Goal: Check status: Check status

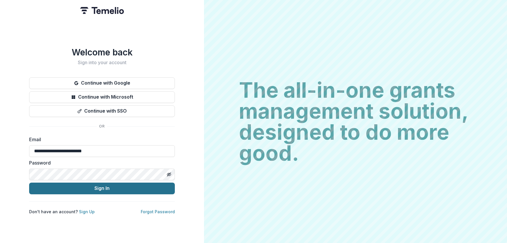
drag, startPoint x: 102, startPoint y: 188, endPoint x: 103, endPoint y: 185, distance: 3.0
click at [102, 188] on button "Sign In" at bounding box center [102, 189] width 146 height 12
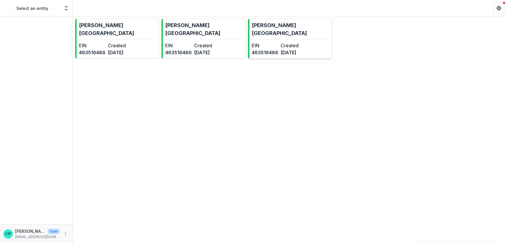
click at [280, 47] on div "EIN [US_EMPLOYER_IDENTIFICATION_NUMBER] Created [DATE]" at bounding box center [279, 49] width 55 height 14
click at [207, 31] on link "[PERSON_NAME][GEOGRAPHIC_DATA] EIN [US_EMPLOYER_IDENTIFICATION_NUMBER] Created …" at bounding box center [204, 39] width 84 height 40
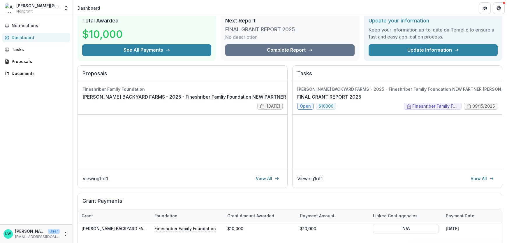
scroll to position [29, 0]
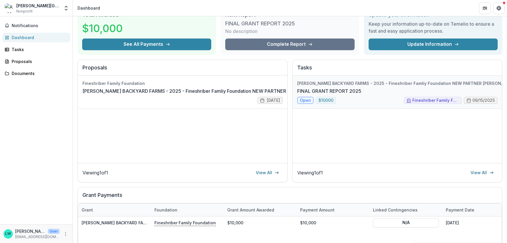
click at [362, 94] on link "FINAL GRANT REPORT 2025" at bounding box center [329, 90] width 64 height 7
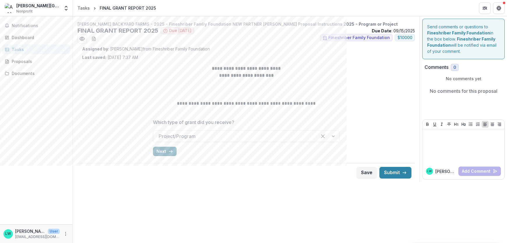
click at [157, 151] on button "Next" at bounding box center [165, 151] width 24 height 9
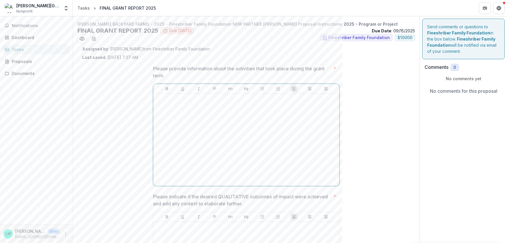
click at [201, 138] on div at bounding box center [246, 139] width 181 height 87
click at [200, 139] on div at bounding box center [246, 139] width 181 height 87
